Goal: Task Accomplishment & Management: Manage account settings

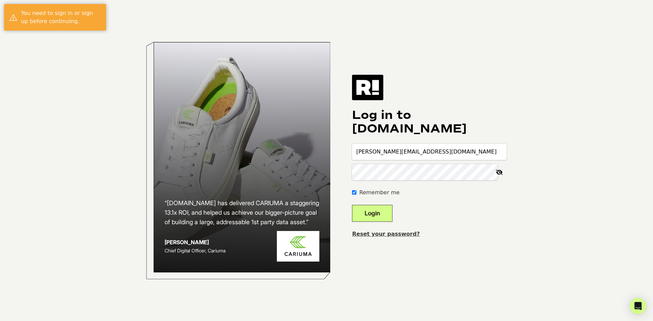
click at [386, 217] on button "Login" at bounding box center [372, 213] width 40 height 17
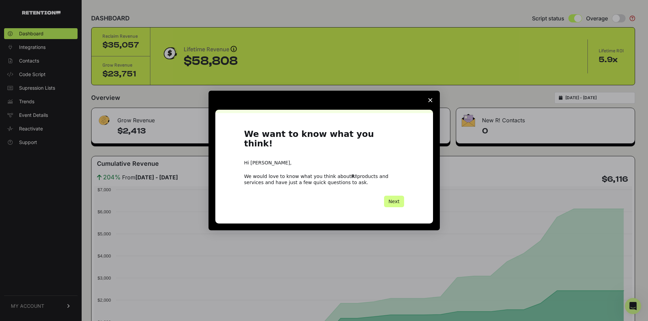
click at [430, 102] on icon "Close survey" at bounding box center [430, 100] width 4 height 4
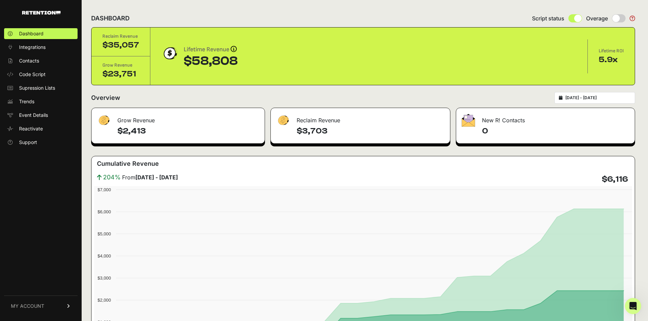
click at [36, 307] on span "MY ACCOUNT" at bounding box center [27, 306] width 33 height 7
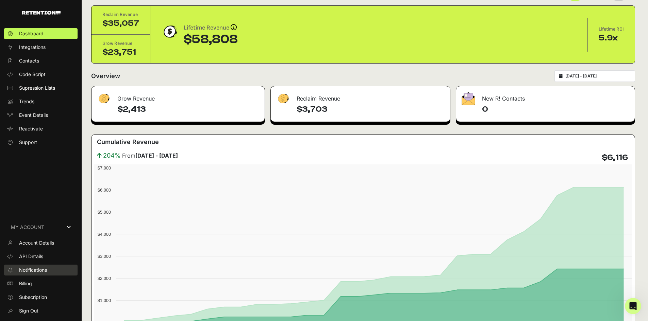
scroll to position [34, 0]
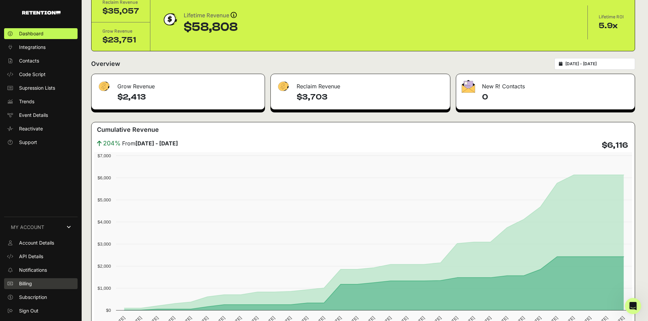
click at [26, 285] on span "Billing" at bounding box center [25, 283] width 13 height 7
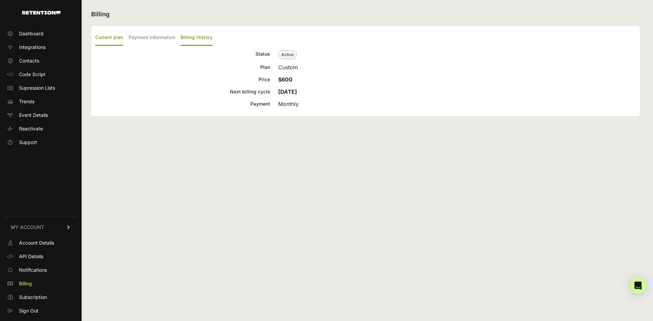
click at [211, 39] on label "Billing History" at bounding box center [197, 38] width 32 height 16
click at [0, 0] on input "Billing History" at bounding box center [0, 0] width 0 height 0
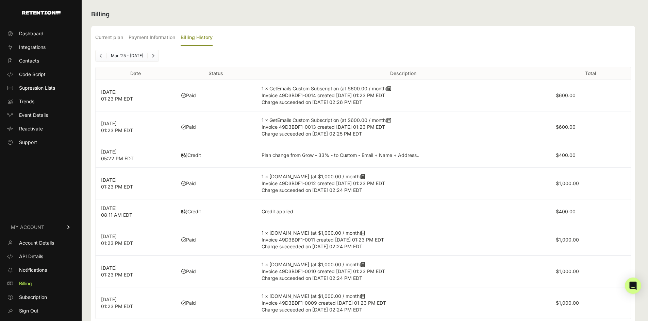
click at [366, 98] on span "Invoice 49D3BDF1-0014 created [DATE] 01:23 PM EDT" at bounding box center [322, 95] width 123 height 6
click at [391, 88] on icon at bounding box center [389, 88] width 4 height 5
